Goal: Task Accomplishment & Management: Manage account settings

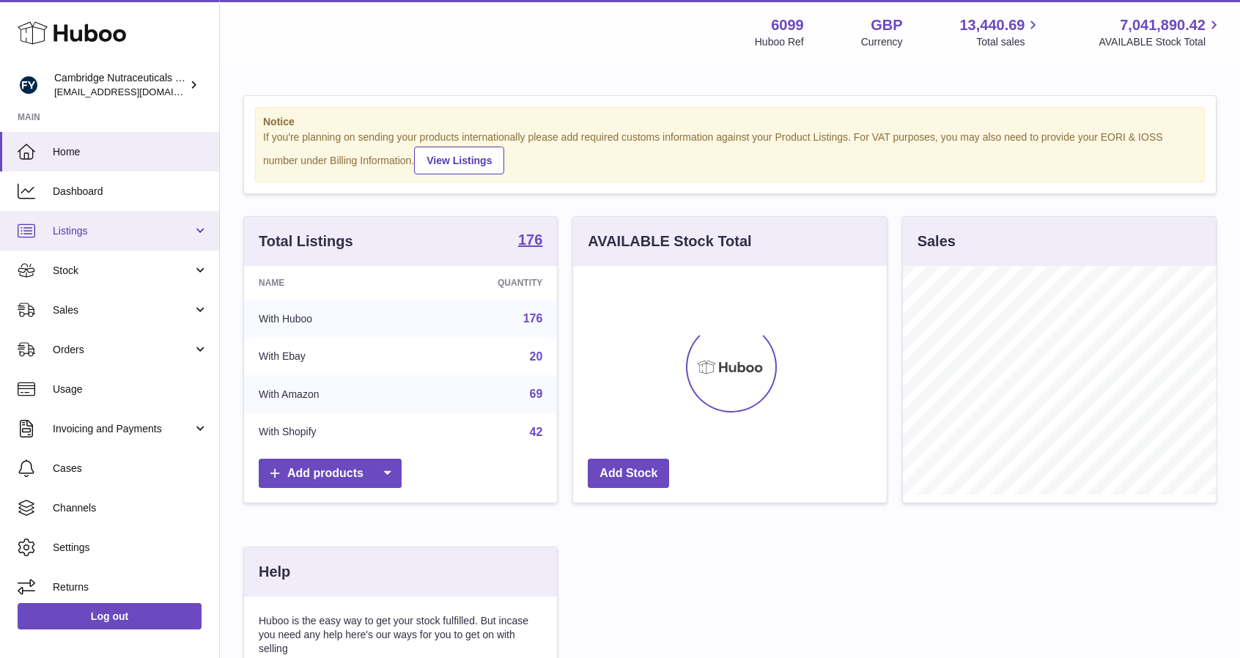
scroll to position [229, 314]
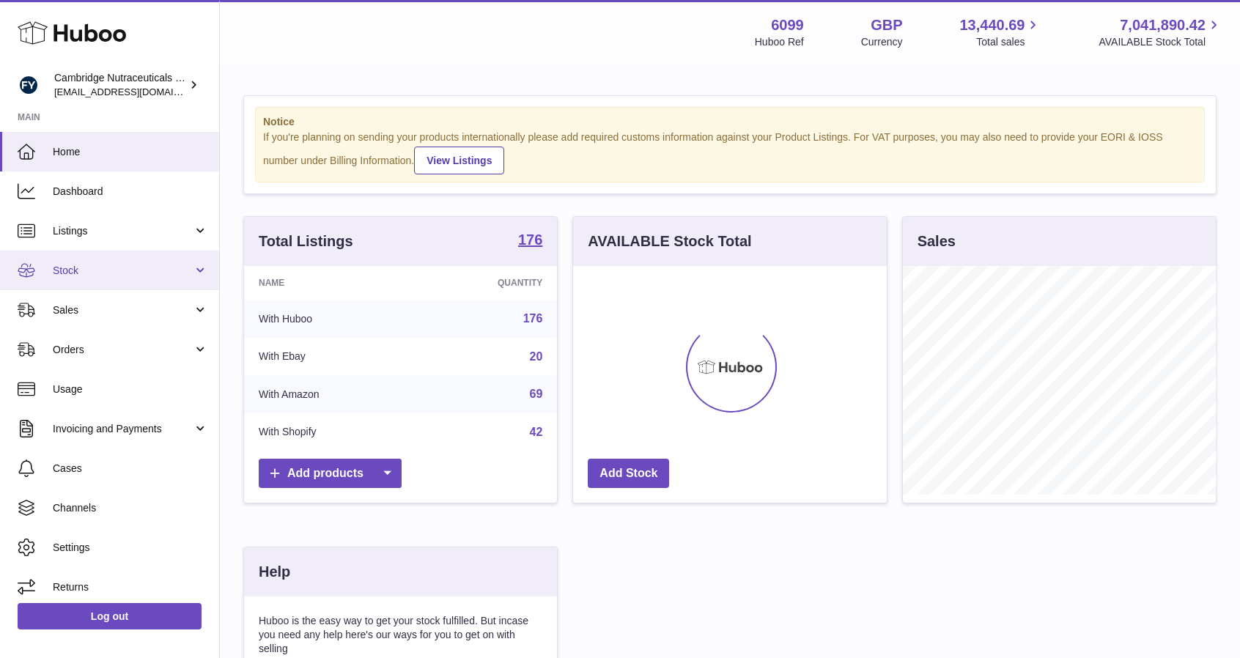
click at [92, 270] on span "Stock" at bounding box center [123, 271] width 140 height 14
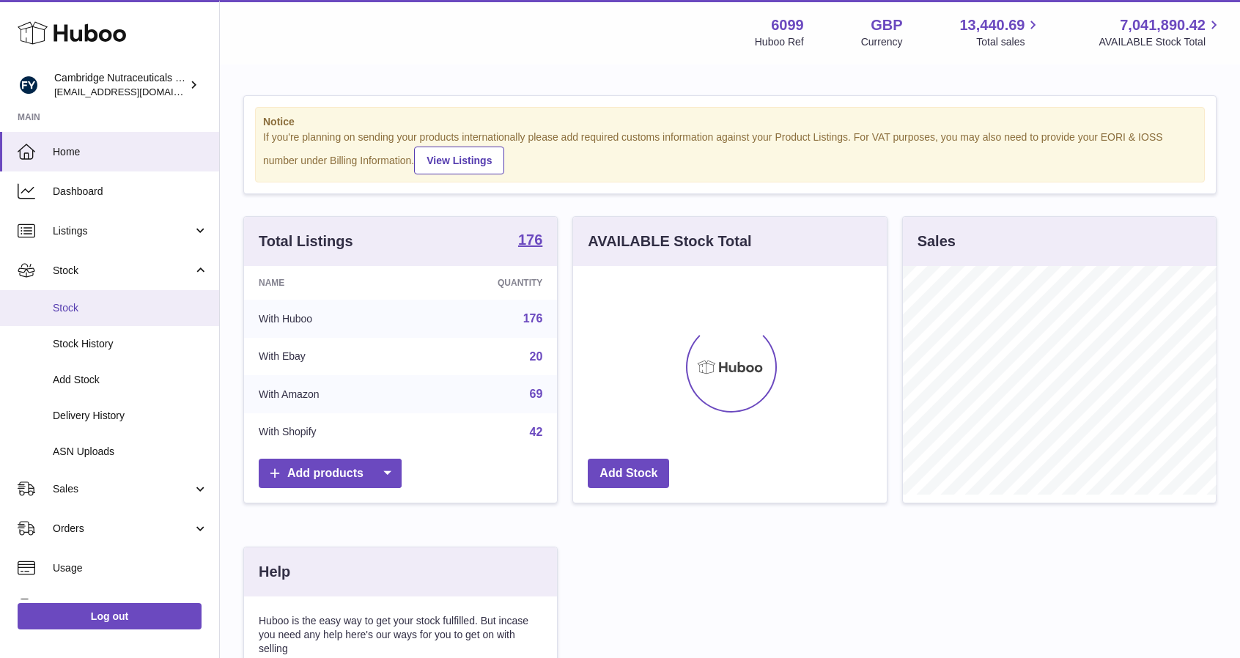
click at [130, 304] on span "Stock" at bounding box center [130, 308] width 155 height 14
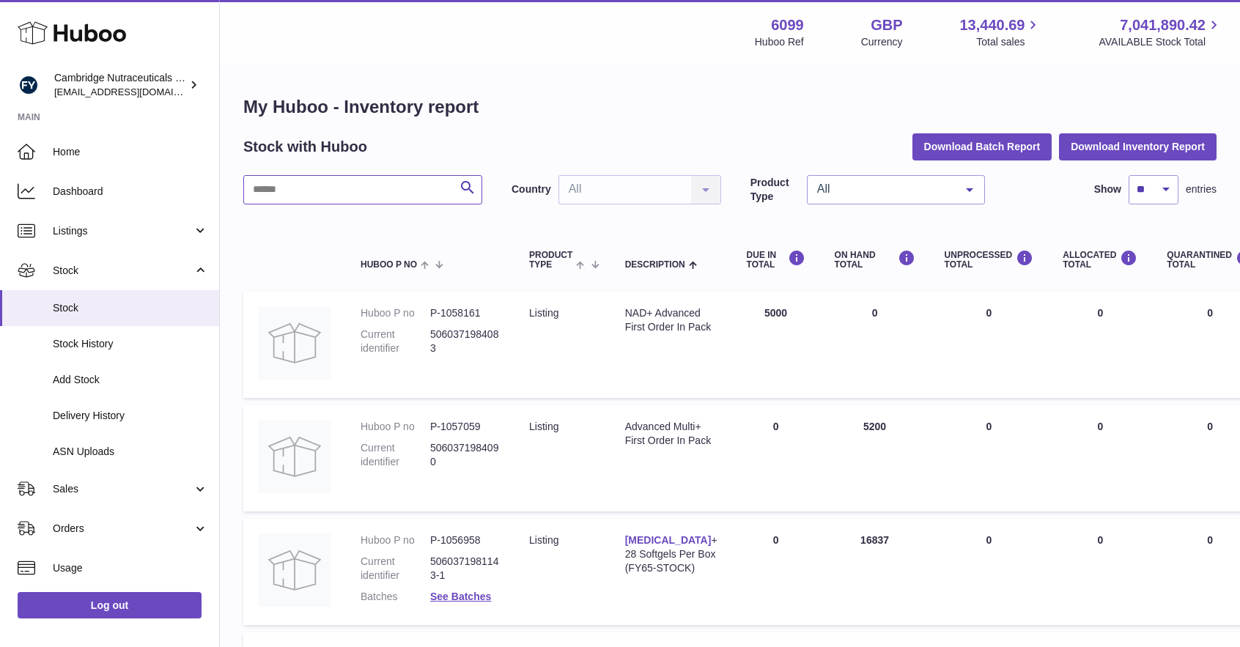
click at [310, 188] on input "text" at bounding box center [362, 189] width 239 height 29
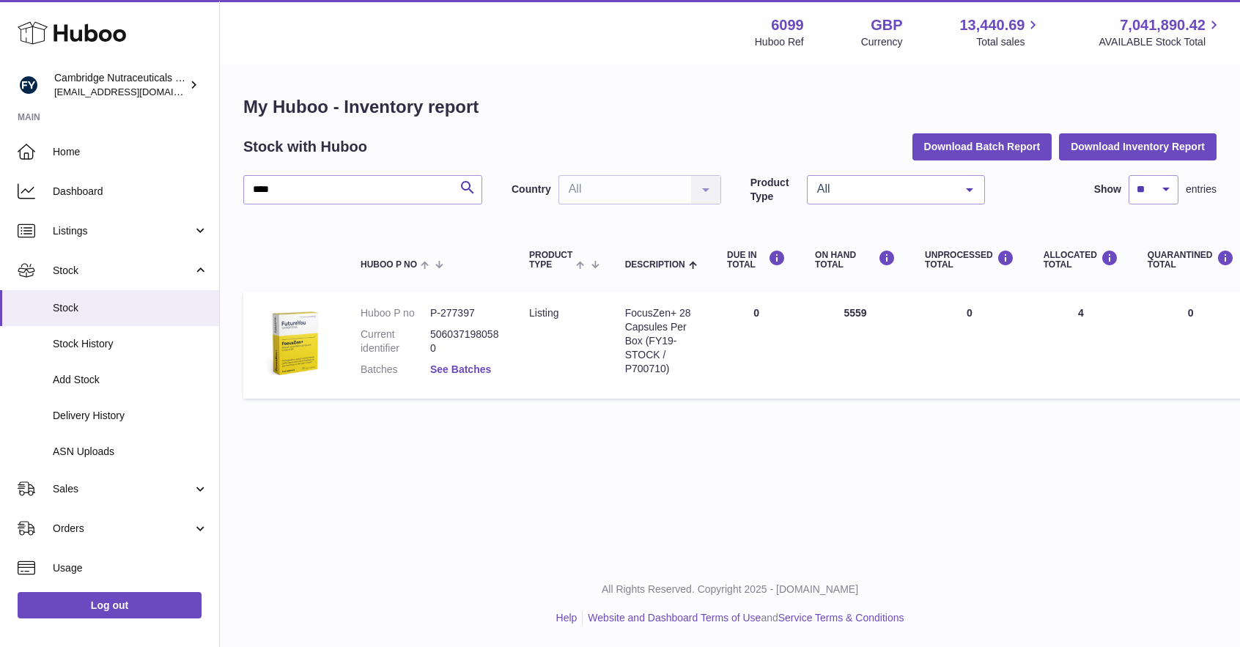
click at [467, 369] on link "See Batches" at bounding box center [460, 370] width 61 height 12
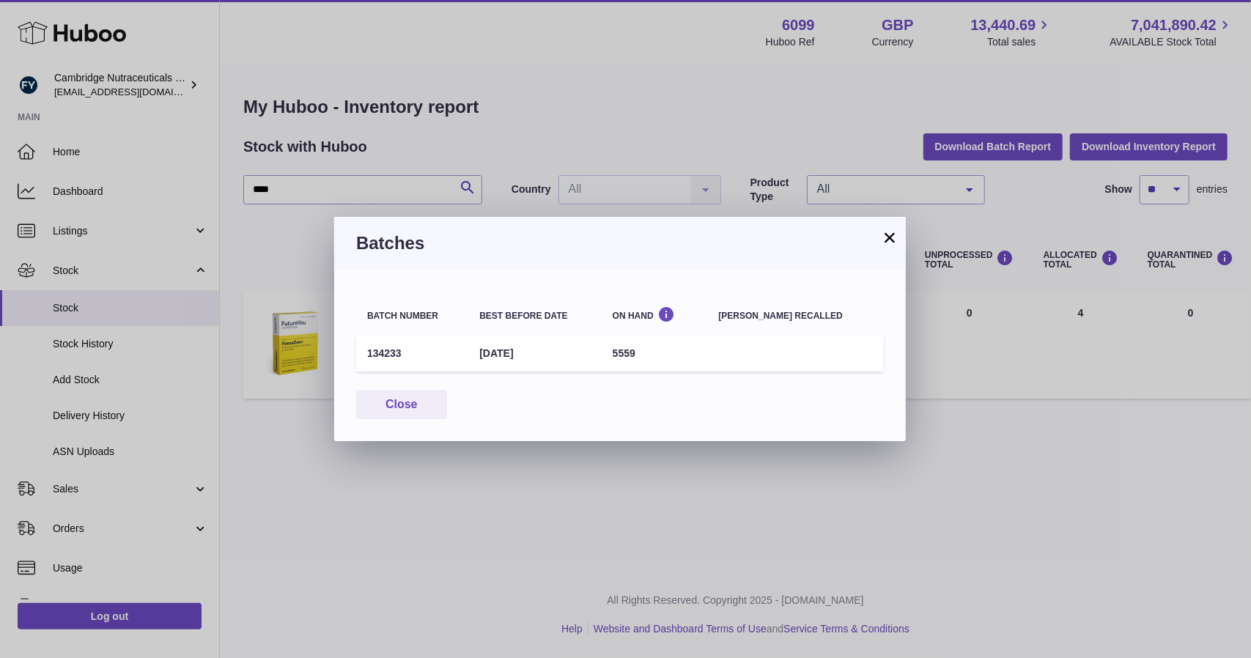
click at [894, 238] on button "×" at bounding box center [890, 238] width 18 height 18
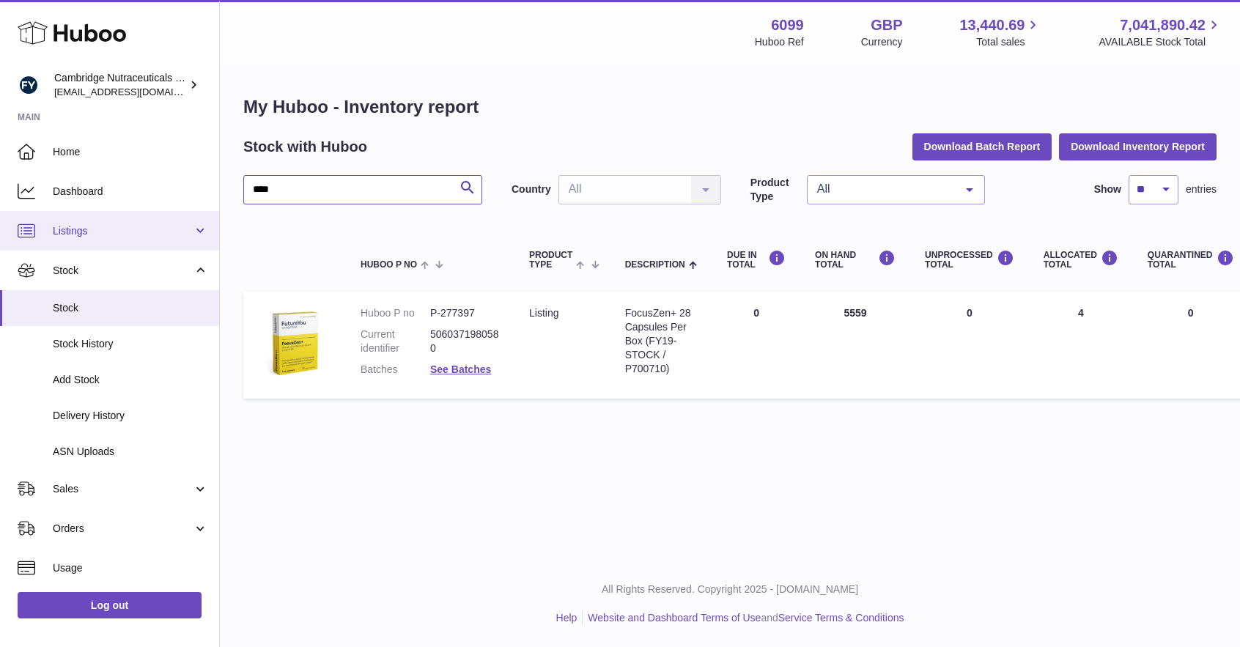
drag, startPoint x: 339, startPoint y: 191, endPoint x: 0, endPoint y: 238, distance: 341.9
click at [0, 238] on div "Huboo Cambridge Nutraceuticals Ltd huboo@camnutra.com Main Home Dashboard Listi…" at bounding box center [620, 323] width 1240 height 647
type input "*****"
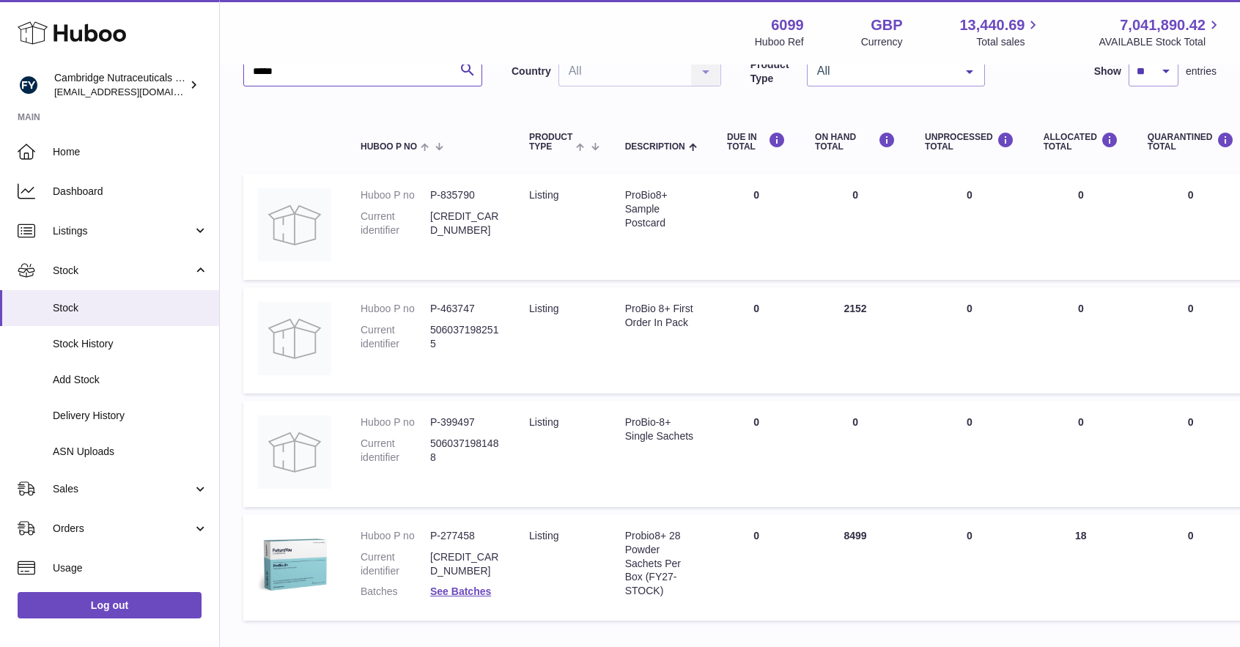
scroll to position [215, 0]
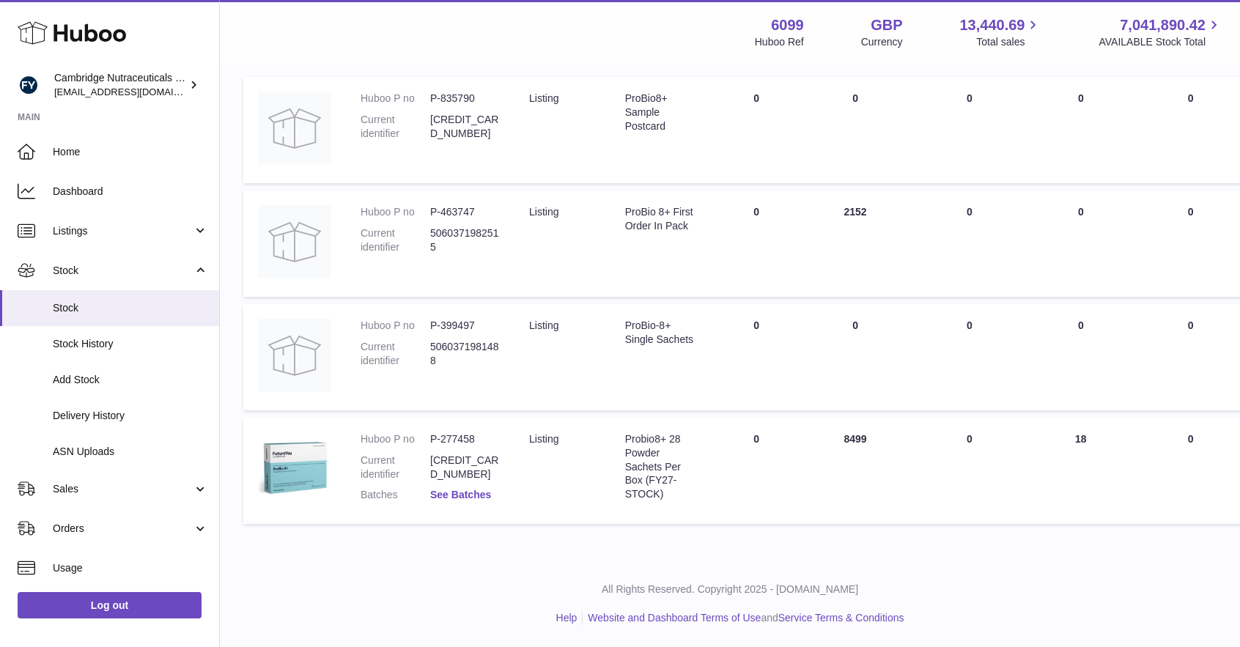
click at [446, 494] on link "See Batches" at bounding box center [460, 495] width 61 height 12
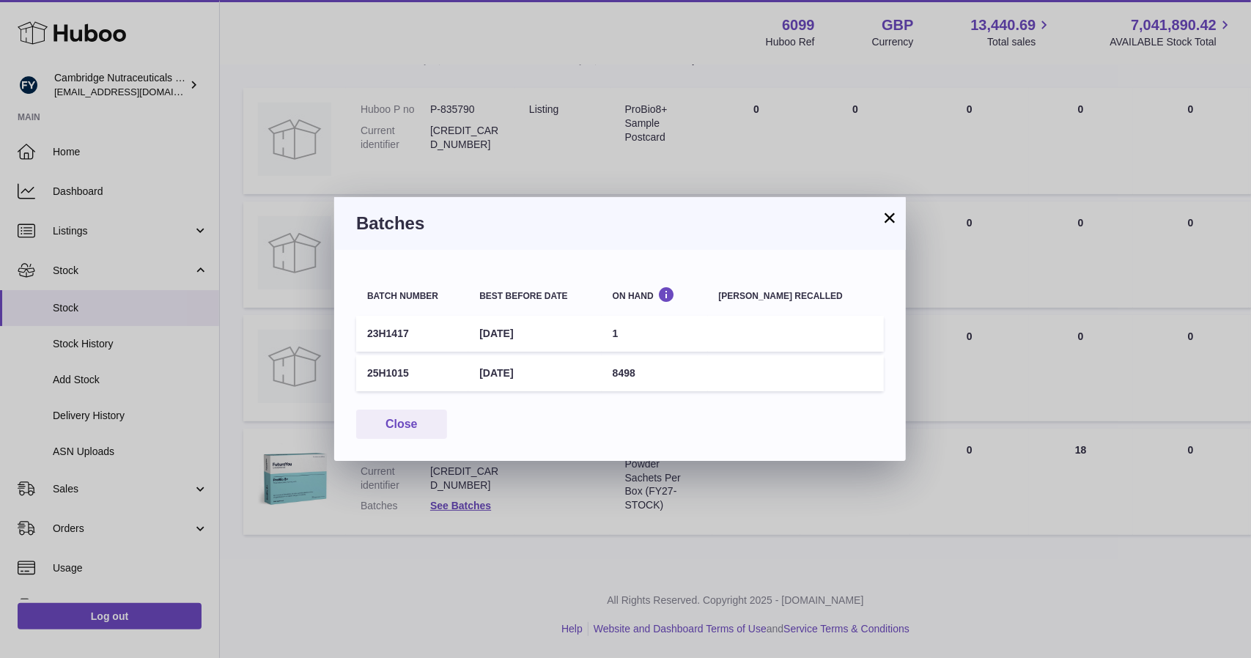
click at [896, 227] on button "×" at bounding box center [890, 218] width 18 height 18
